Goal: Transaction & Acquisition: Purchase product/service

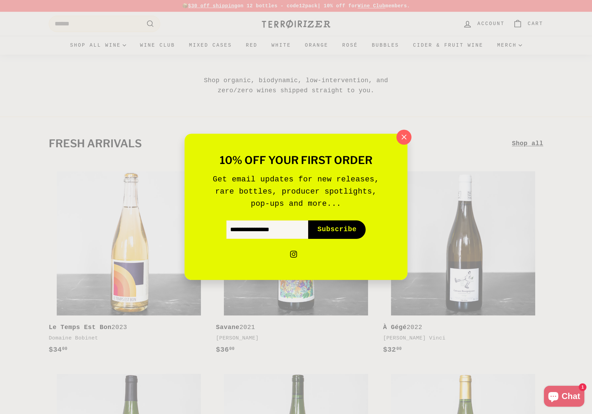
click at [408, 132] on icon "button" at bounding box center [404, 137] width 10 height 10
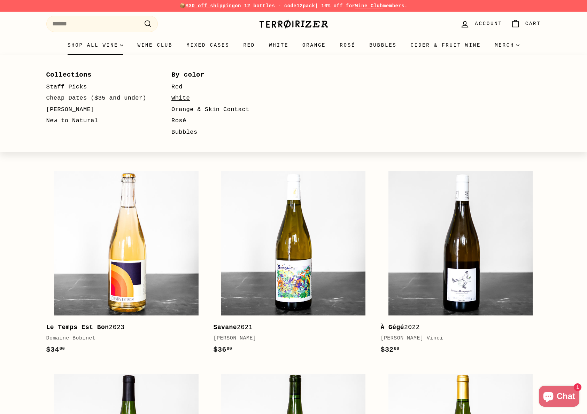
click at [178, 94] on link "White" at bounding box center [223, 98] width 105 height 11
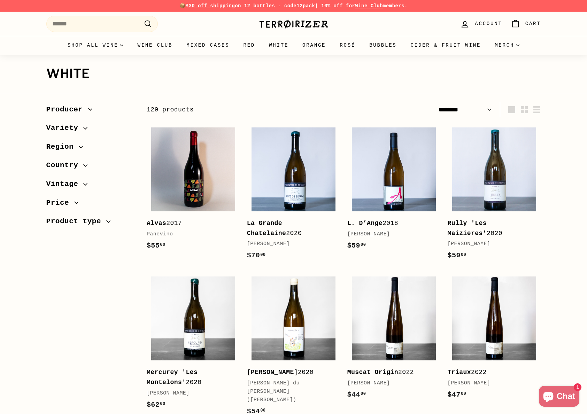
select select "******"
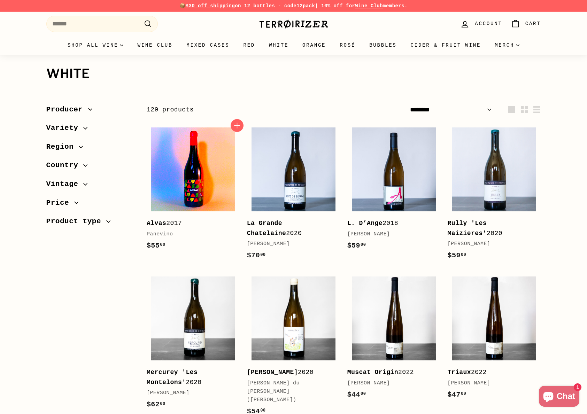
click at [192, 148] on img at bounding box center [193, 170] width 84 height 84
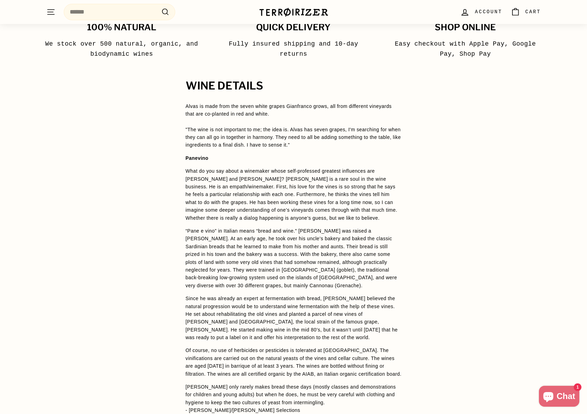
scroll to position [345, 0]
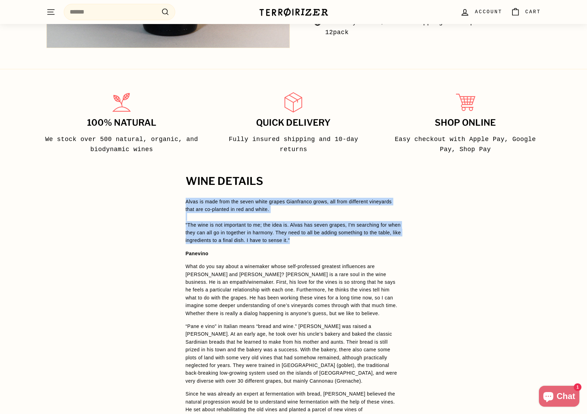
drag, startPoint x: 322, startPoint y: 239, endPoint x: 178, endPoint y: 203, distance: 148.3
click at [178, 203] on div "WINE DETAILS Alvas is made from the seven white grapes Gianfranco grows, all fr…" at bounding box center [294, 376] width 244 height 401
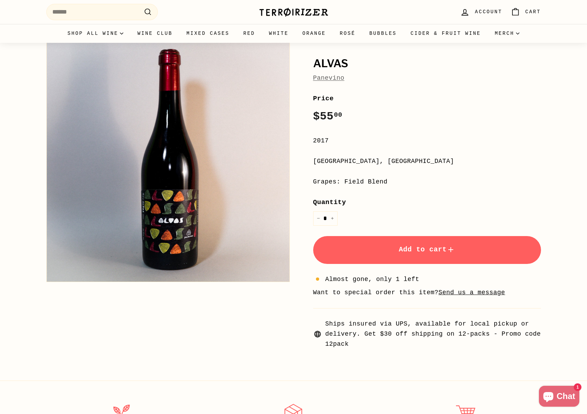
scroll to position [0, 0]
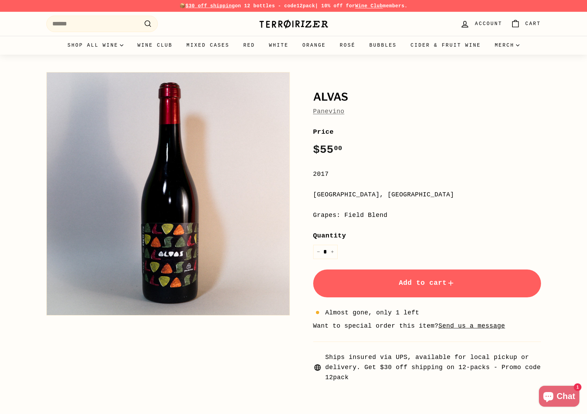
click at [270, 33] on div ". . . Site navigation Search .cls-1{fill:none;stroke:#000;stroke-miterlimit:10;…" at bounding box center [293, 24] width 495 height 21
click at [280, 28] on img at bounding box center [294, 24] width 70 height 10
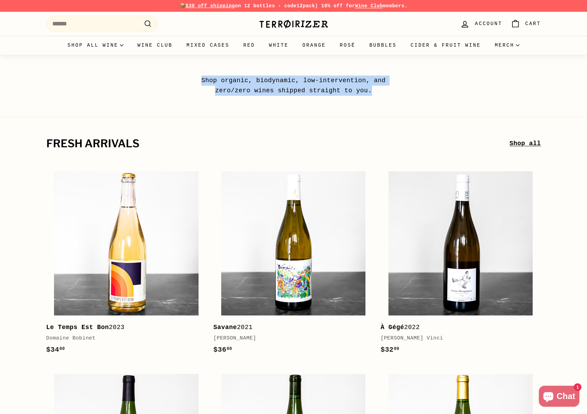
drag, startPoint x: 209, startPoint y: 74, endPoint x: 392, endPoint y: 90, distance: 183.7
click at [392, 90] on div "Shop organic, biodynamic, low-intervention, and zero/zero wines shipped straigh…" at bounding box center [293, 75] width 587 height 41
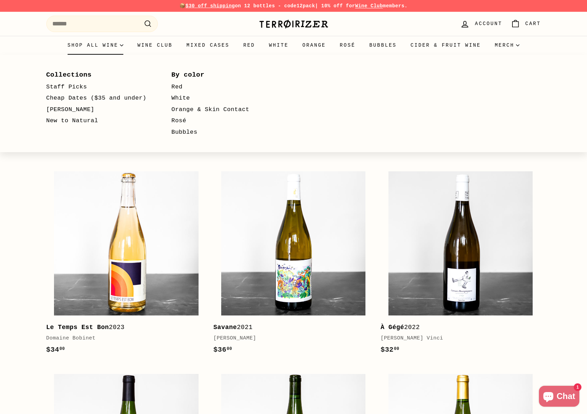
click at [95, 42] on summary "Shop all wine" at bounding box center [96, 45] width 70 height 19
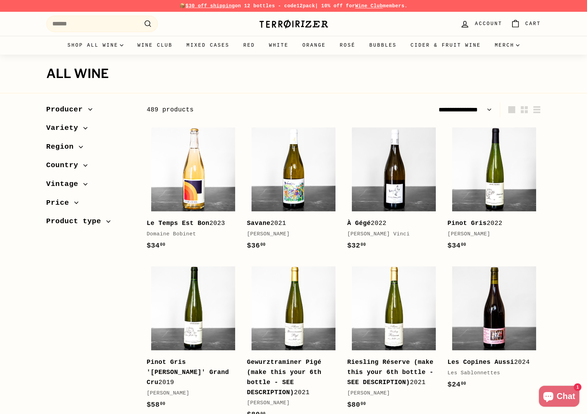
select select "**********"
click at [284, 28] on img at bounding box center [294, 24] width 70 height 10
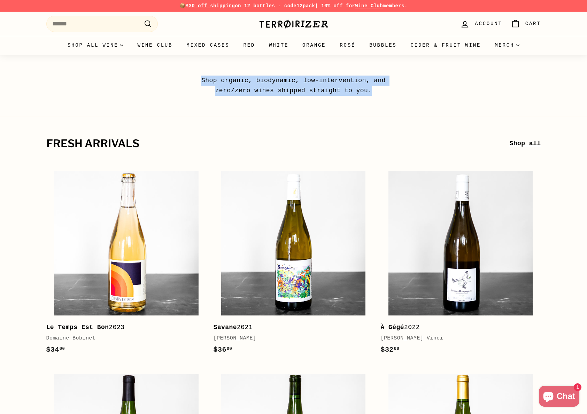
drag, startPoint x: 202, startPoint y: 79, endPoint x: 379, endPoint y: 92, distance: 178.2
click at [379, 92] on p "Shop organic, biodynamic, low-intervention, and zero/zero wines shipped straigh…" at bounding box center [294, 86] width 216 height 20
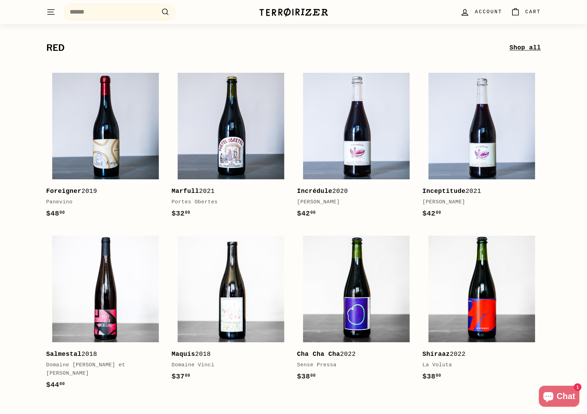
scroll to position [1244, 0]
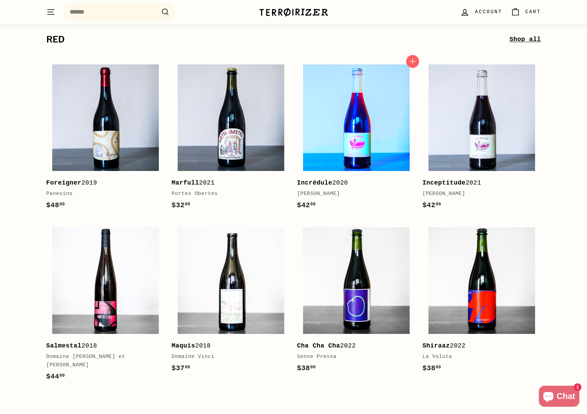
click at [367, 154] on img at bounding box center [356, 117] width 107 height 107
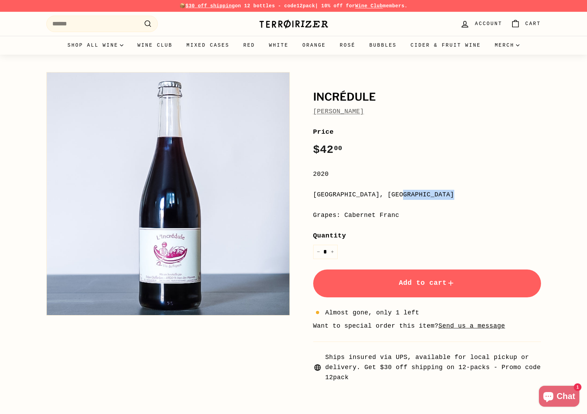
drag, startPoint x: 365, startPoint y: 195, endPoint x: 313, endPoint y: 194, distance: 52.3
click at [313, 194] on div "Loire Valley, France" at bounding box center [427, 195] width 228 height 10
click at [500, 44] on summary "Merch" at bounding box center [507, 45] width 39 height 19
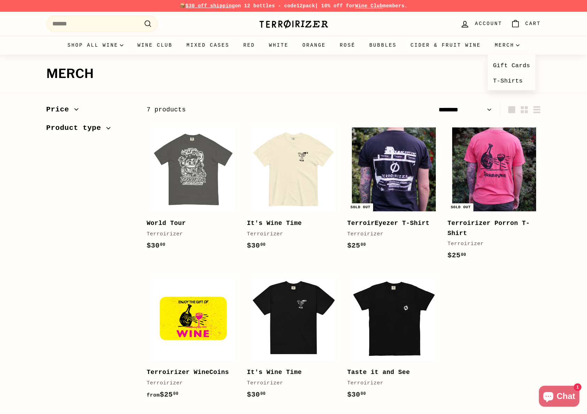
select select "******"
click at [310, 310] on img at bounding box center [294, 319] width 84 height 84
click at [295, 299] on img at bounding box center [294, 319] width 84 height 84
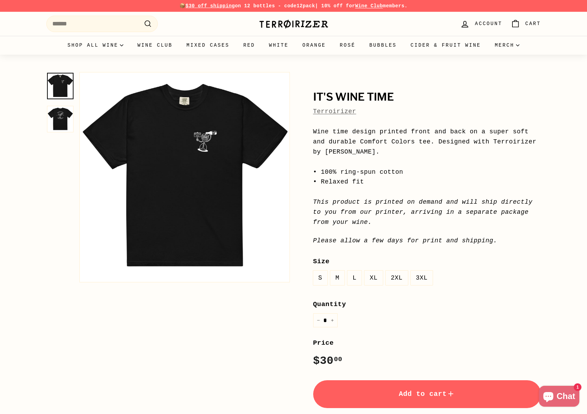
click at [206, 141] on button "Zoom" at bounding box center [185, 177] width 210 height 210
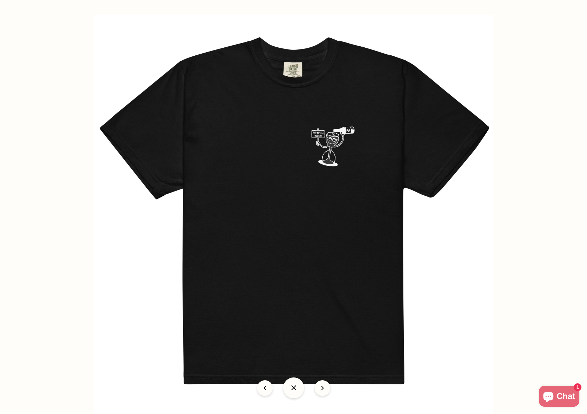
click at [334, 141] on img at bounding box center [293, 214] width 399 height 399
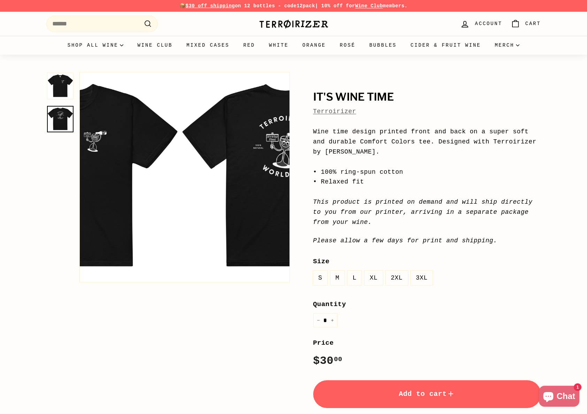
click at [59, 120] on img at bounding box center [60, 119] width 26 height 26
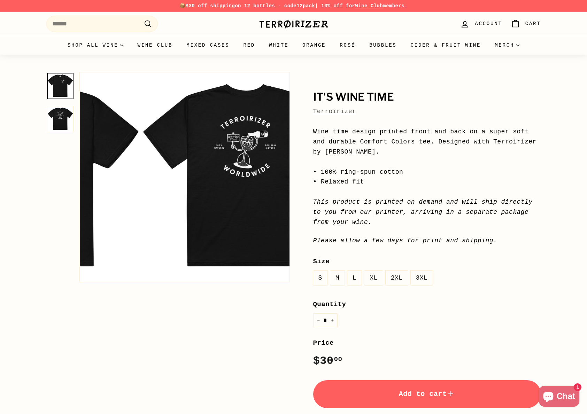
click at [62, 83] on img at bounding box center [60, 86] width 26 height 26
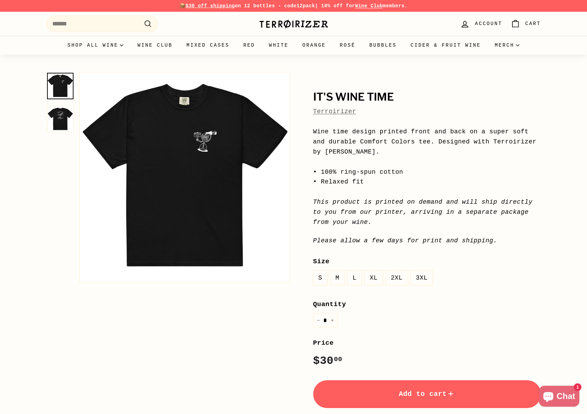
click at [62, 114] on img at bounding box center [60, 119] width 26 height 26
